Goal: Go to known website

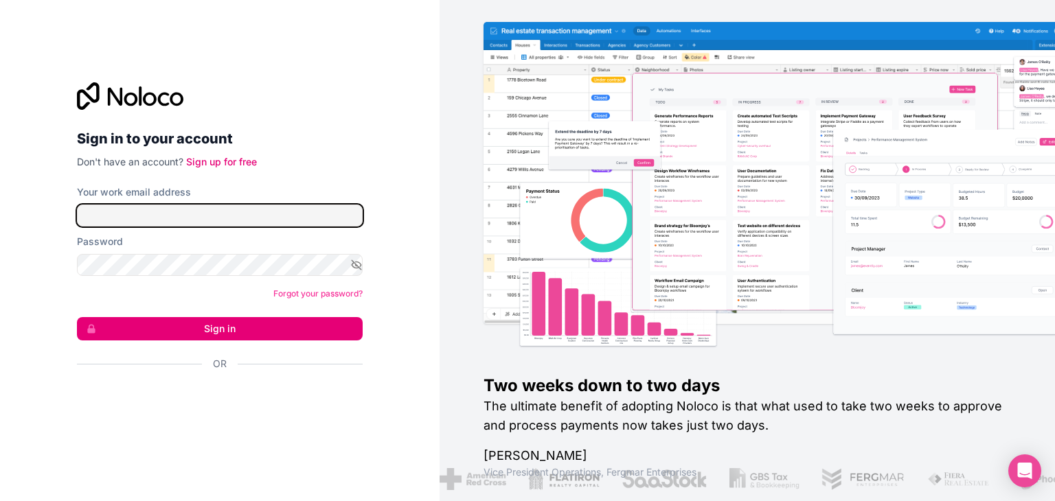
click at [210, 215] on input "Your work email address" at bounding box center [220, 216] width 286 height 22
type input "signin@boringgroup.net"
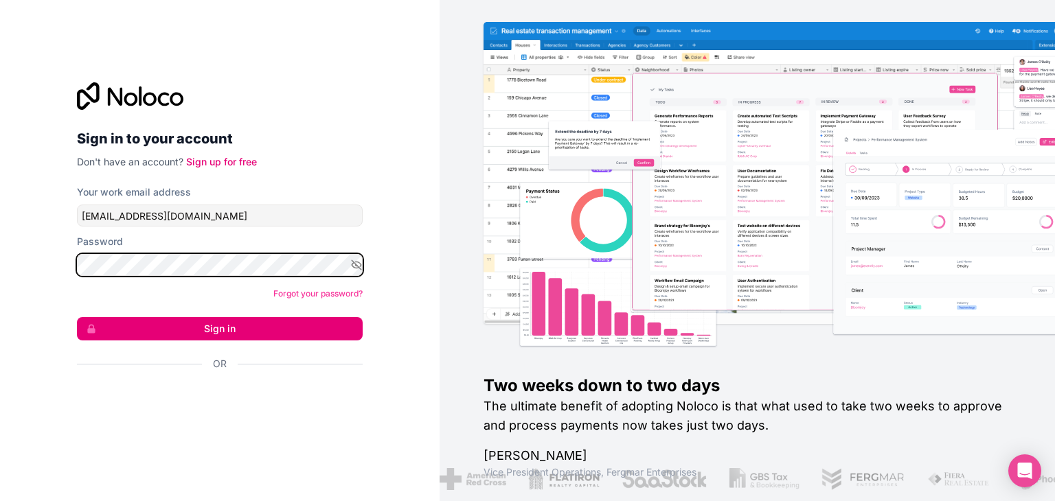
click at [77, 317] on button "Sign in" at bounding box center [220, 328] width 286 height 23
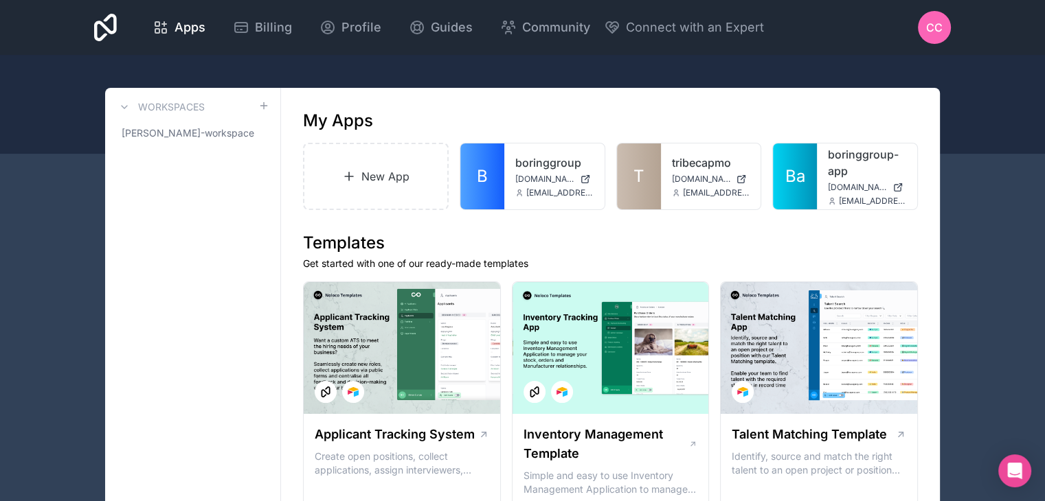
click at [629, 188] on link "T" at bounding box center [639, 177] width 44 height 66
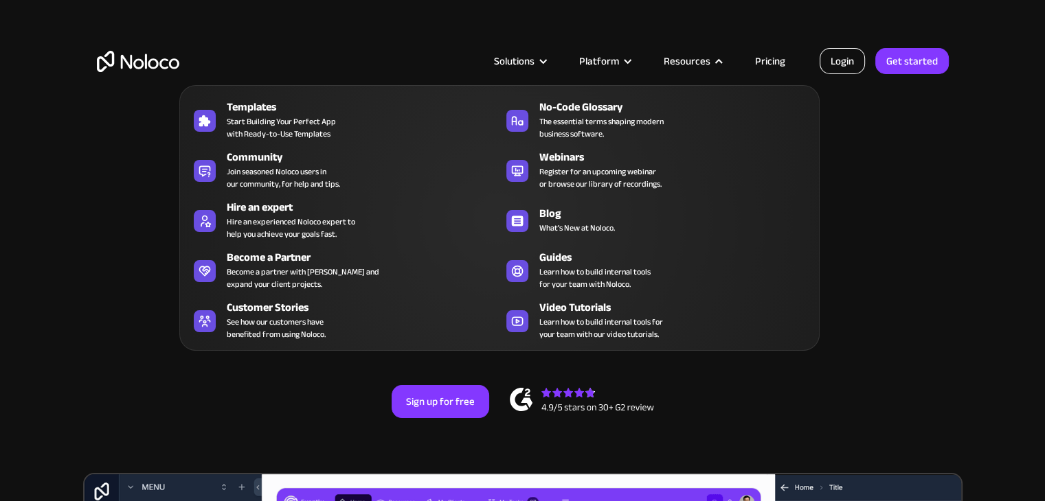
click at [844, 65] on link "Login" at bounding box center [841, 61] width 45 height 26
